Goal: Book appointment/travel/reservation

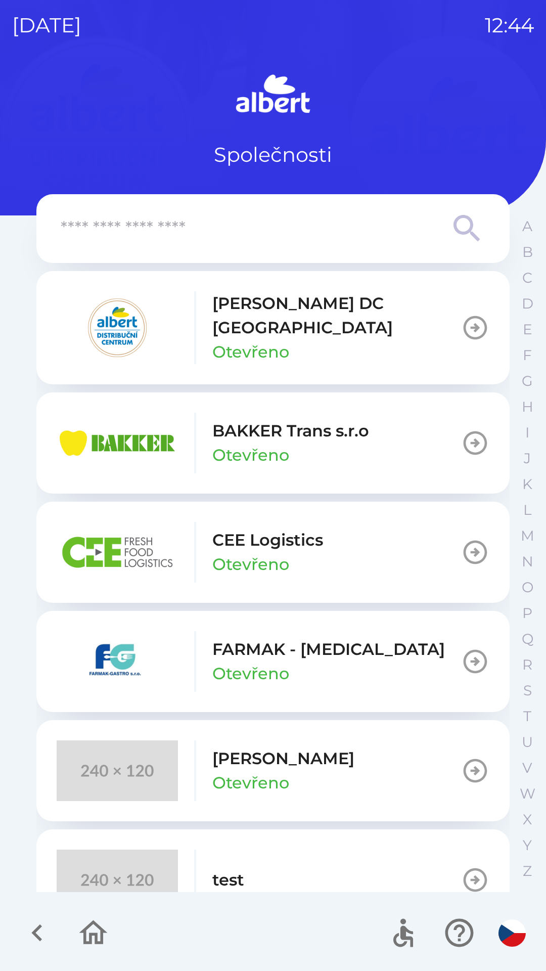
click at [318, 321] on p "[PERSON_NAME] DC [GEOGRAPHIC_DATA]" at bounding box center [337, 315] width 249 height 49
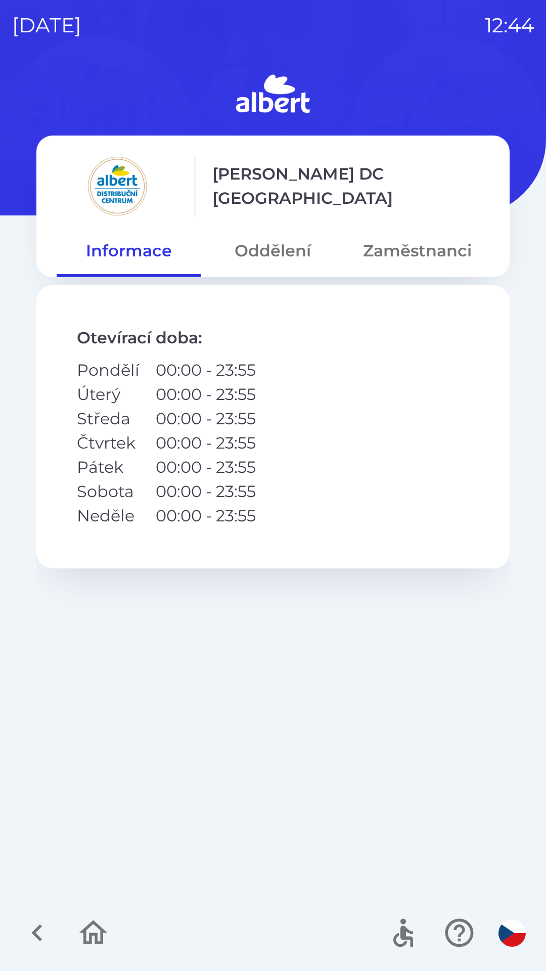
click at [275, 256] on button "Oddělení" at bounding box center [273, 251] width 144 height 36
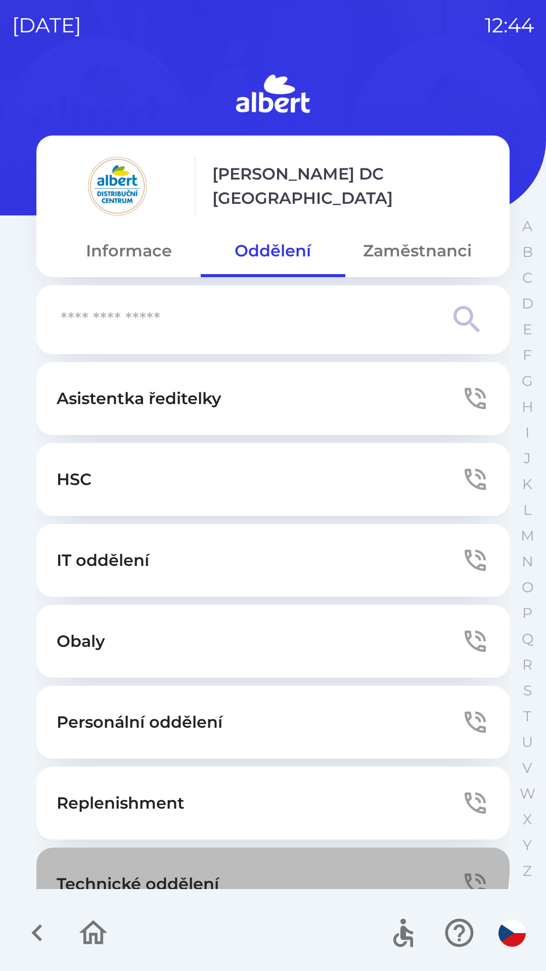
click at [237, 858] on button "Technické oddělení" at bounding box center [273, 884] width 474 height 73
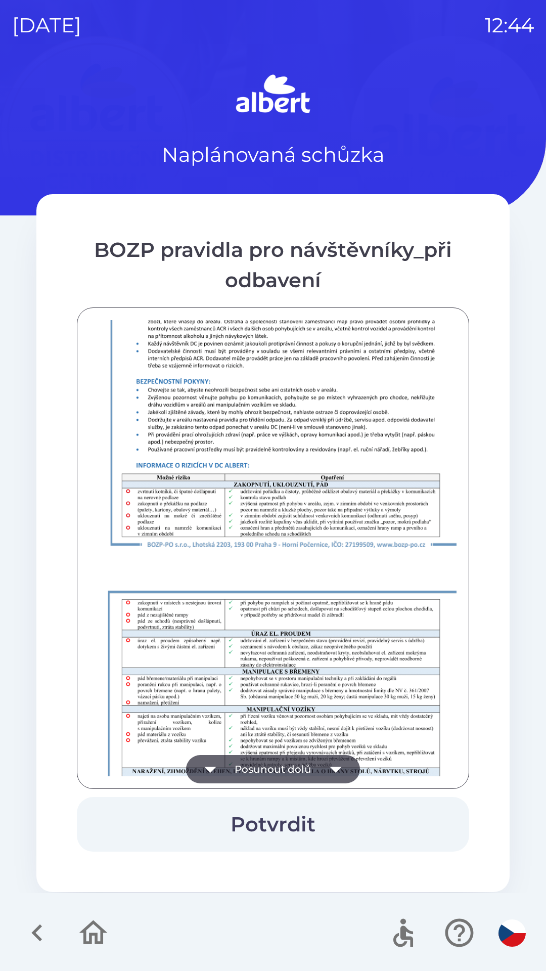
scroll to position [710, 0]
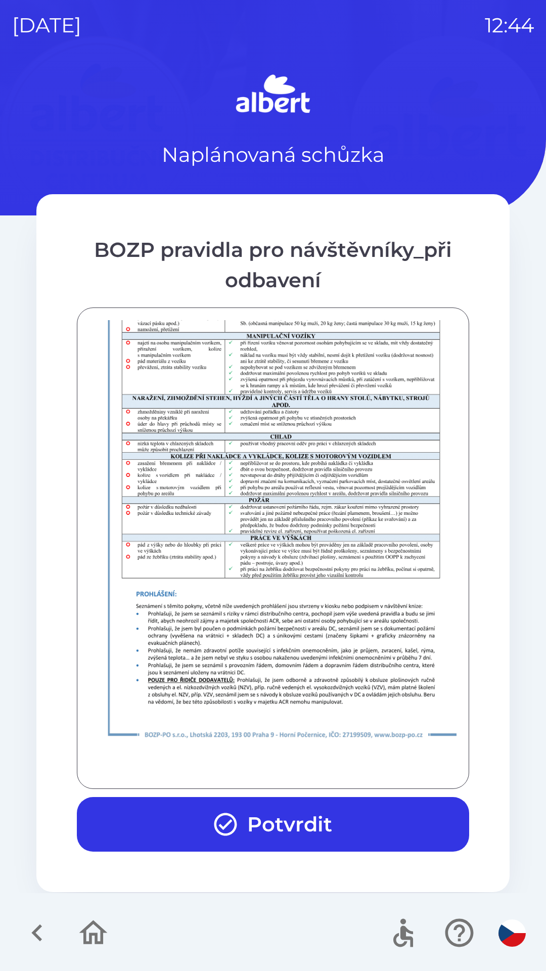
click at [248, 829] on button "Potvrdit" at bounding box center [273, 824] width 393 height 55
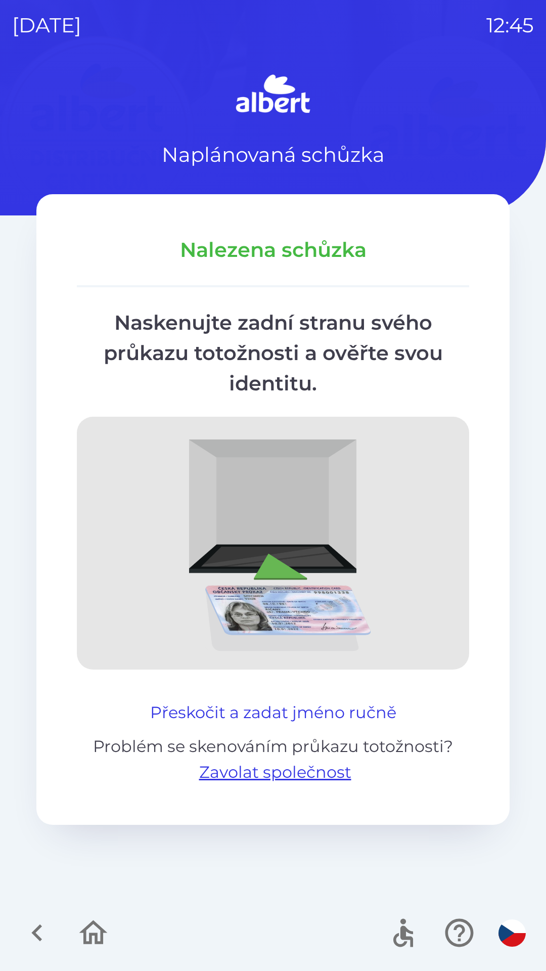
click at [337, 710] on button "Přeskočit a zadat jméno ručně" at bounding box center [273, 713] width 255 height 24
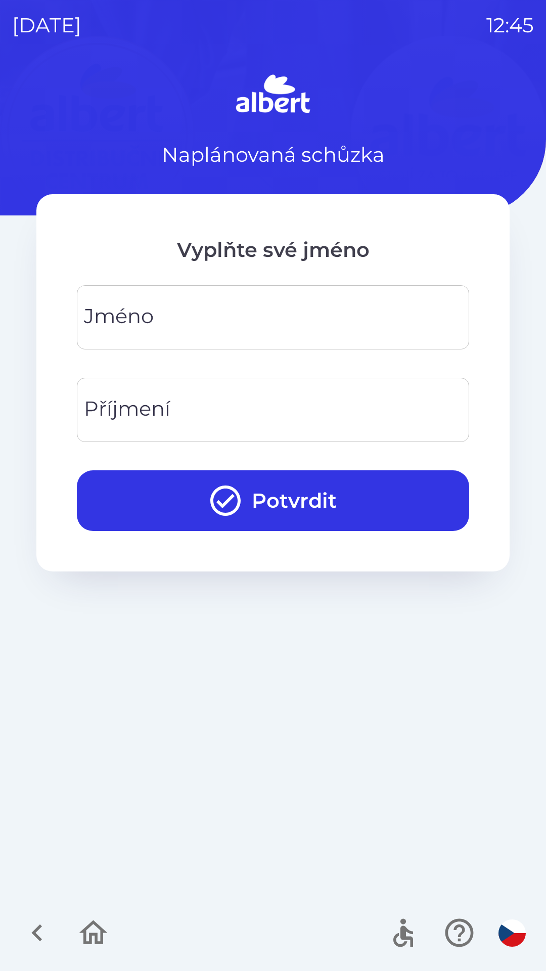
click at [185, 308] on input "Jméno" at bounding box center [273, 318] width 368 height 40
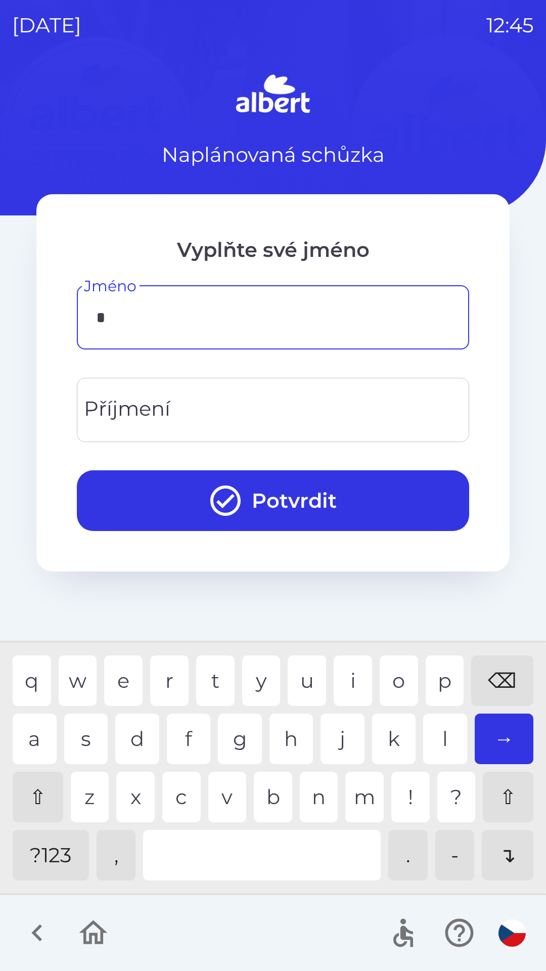
click at [449, 678] on div "p" at bounding box center [445, 681] width 38 height 51
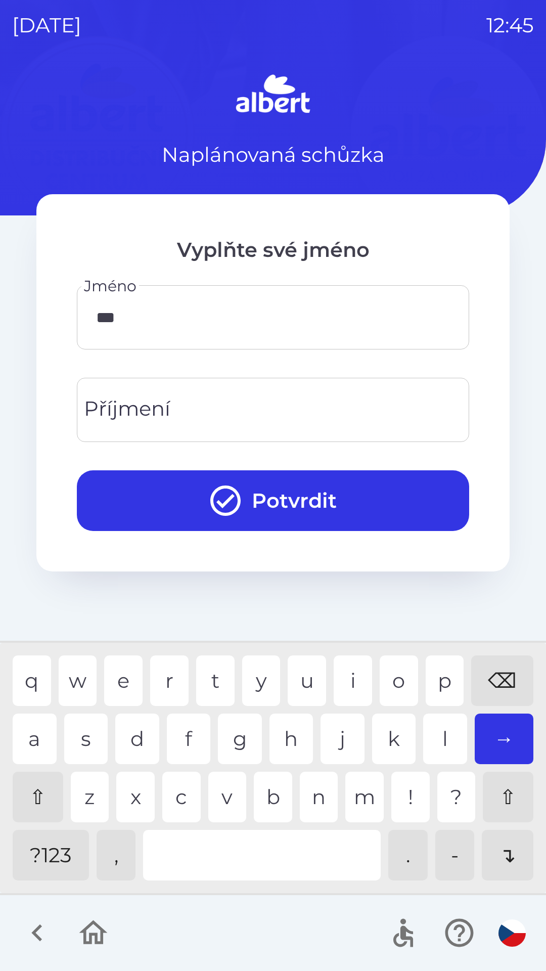
click at [226, 797] on div "v" at bounding box center [227, 797] width 38 height 51
click at [121, 682] on div "e" at bounding box center [123, 681] width 38 height 51
type input "*****"
click at [174, 403] on input "Příjmení" at bounding box center [273, 410] width 368 height 40
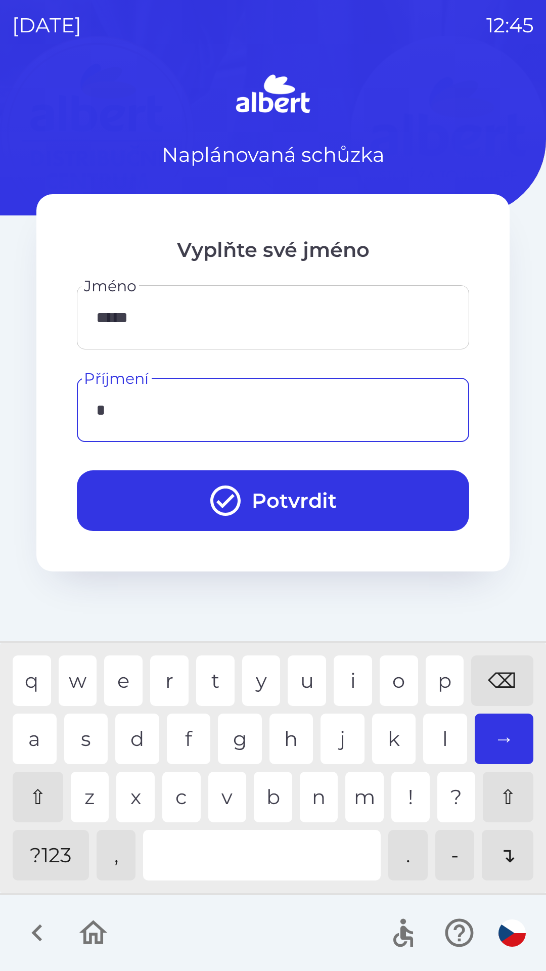
click at [136, 735] on div "d" at bounding box center [137, 739] width 44 height 51
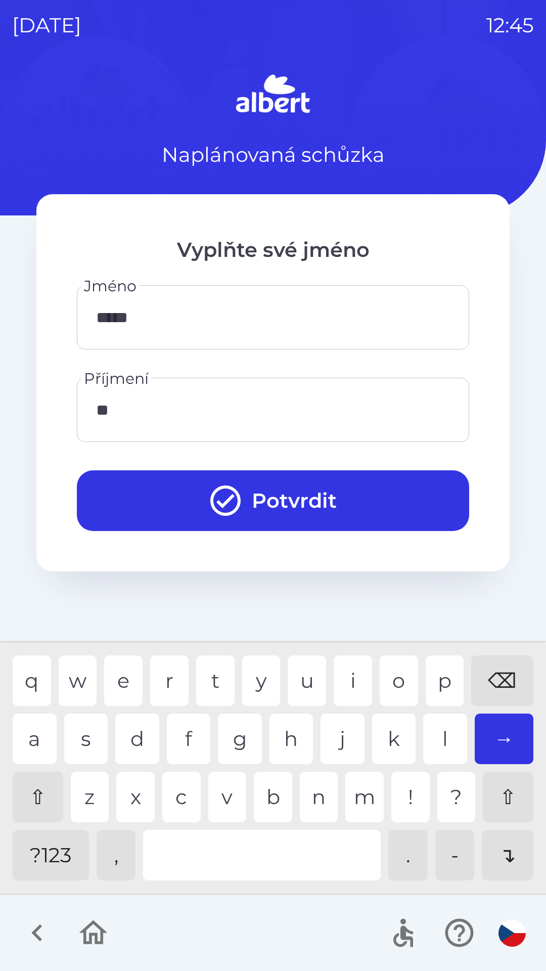
click at [225, 795] on div "v" at bounding box center [227, 797] width 38 height 51
type input "******"
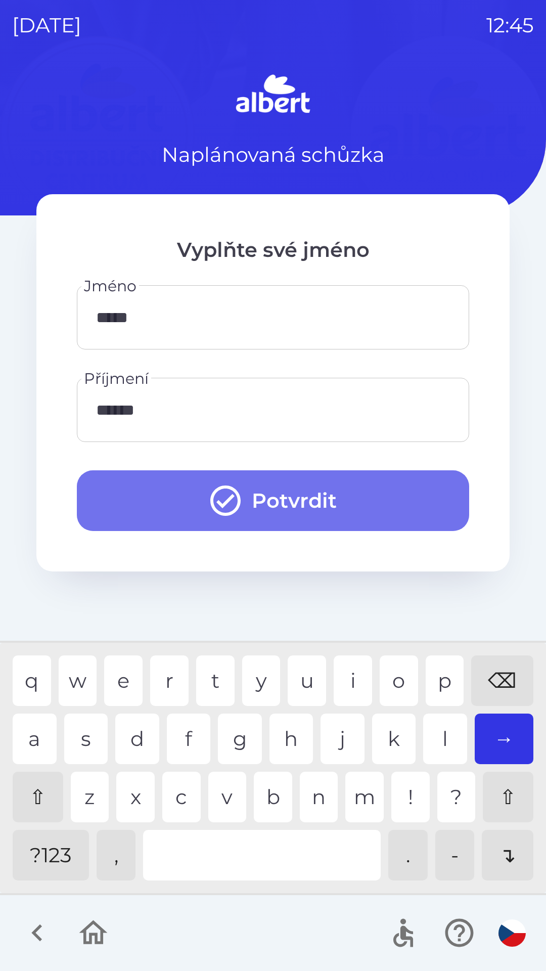
click at [309, 503] on button "Potvrdit" at bounding box center [273, 501] width 393 height 61
